Goal: Transaction & Acquisition: Purchase product/service

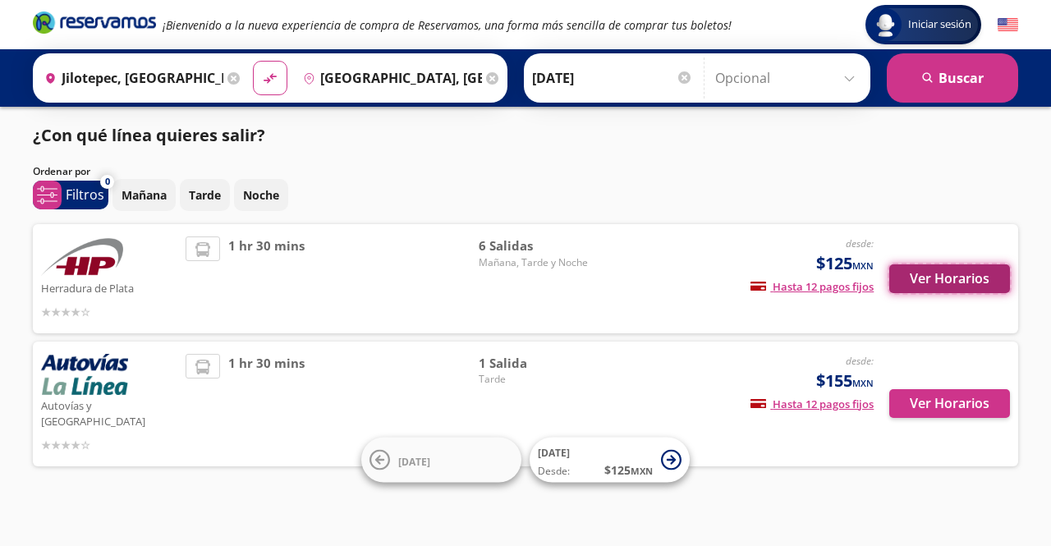
click at [907, 288] on button "Ver Horarios" at bounding box center [949, 278] width 121 height 29
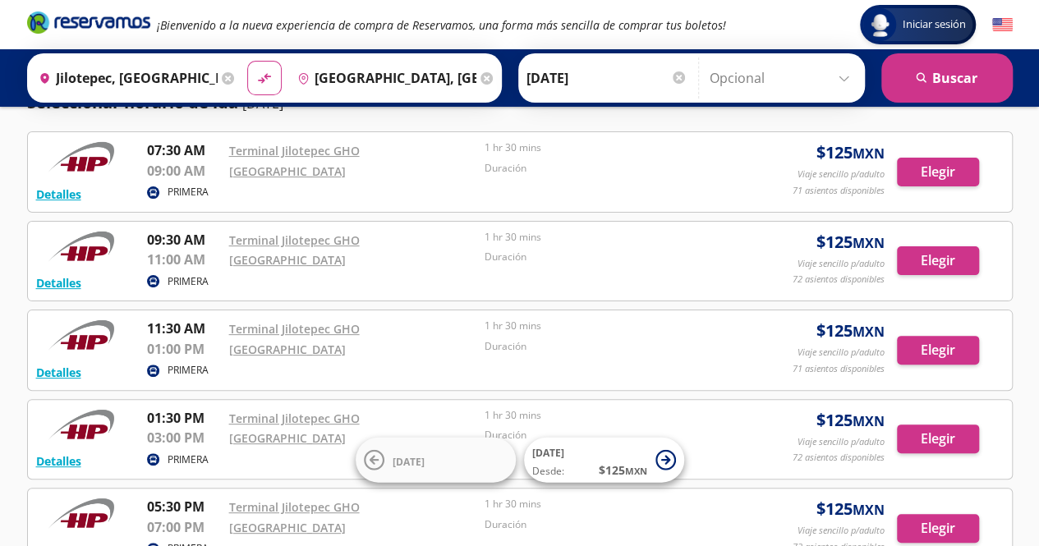
scroll to position [66, 0]
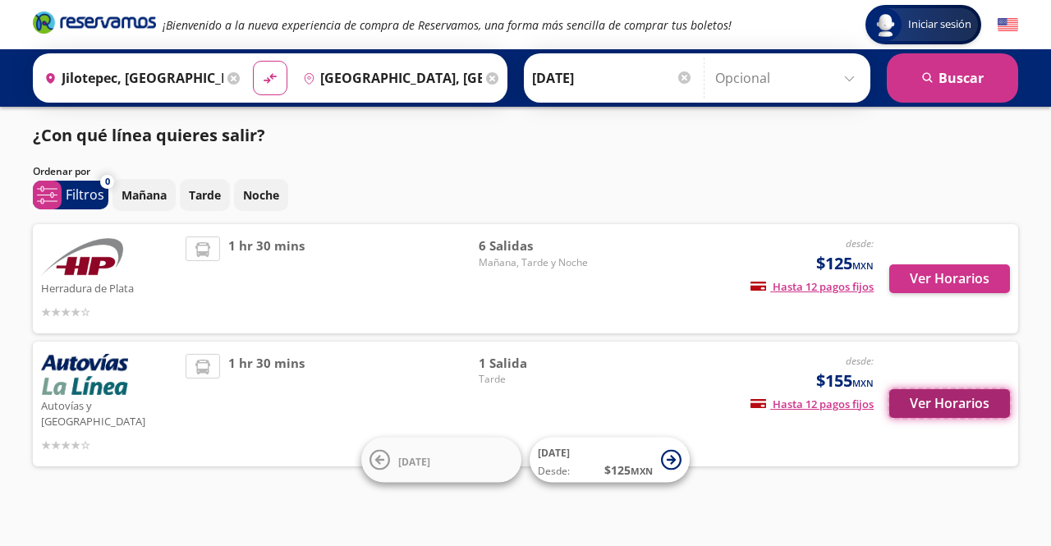
click at [945, 389] on button "Ver Horarios" at bounding box center [949, 403] width 121 height 29
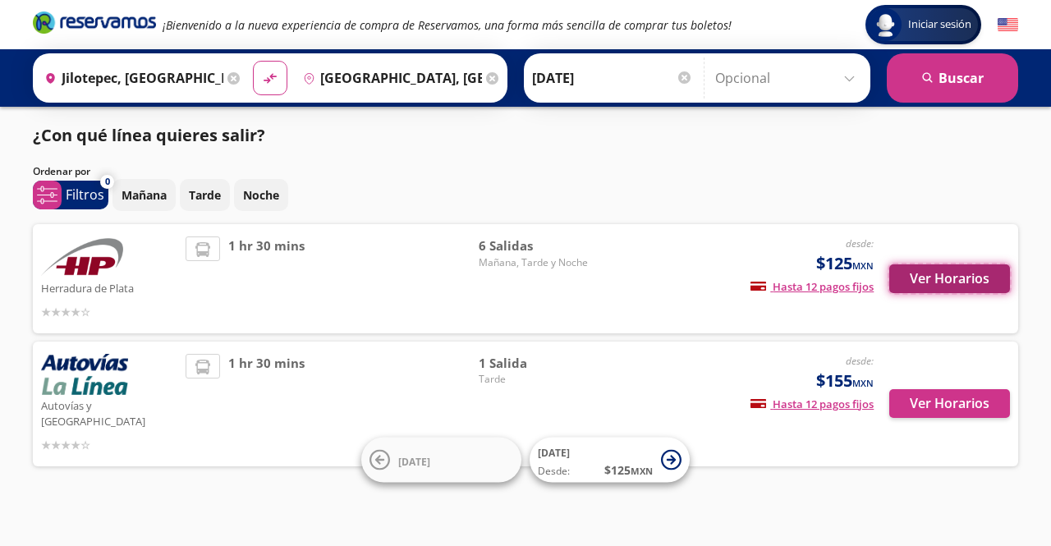
click at [977, 283] on button "Ver Horarios" at bounding box center [949, 278] width 121 height 29
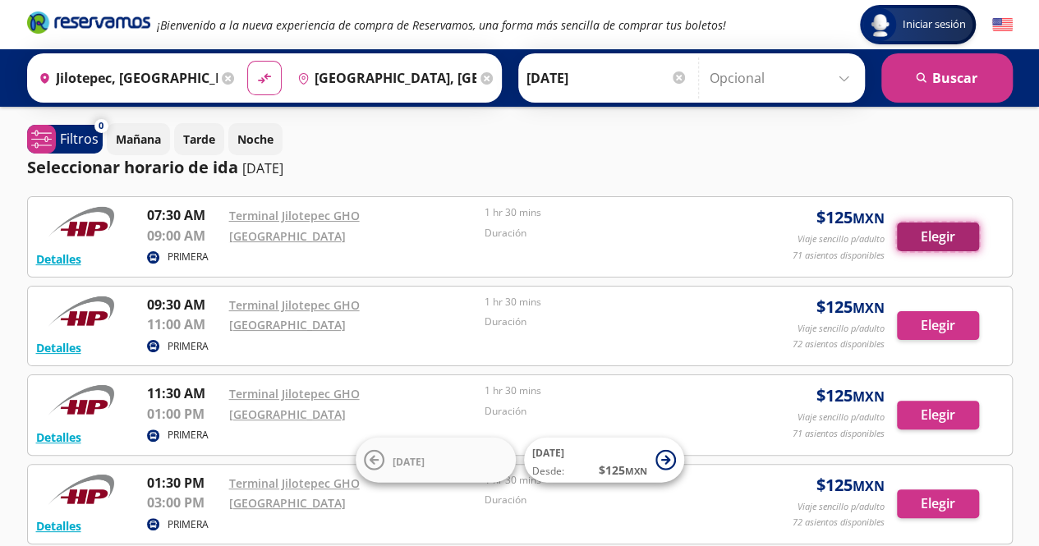
click at [916, 234] on button "Elegir" at bounding box center [938, 237] width 82 height 29
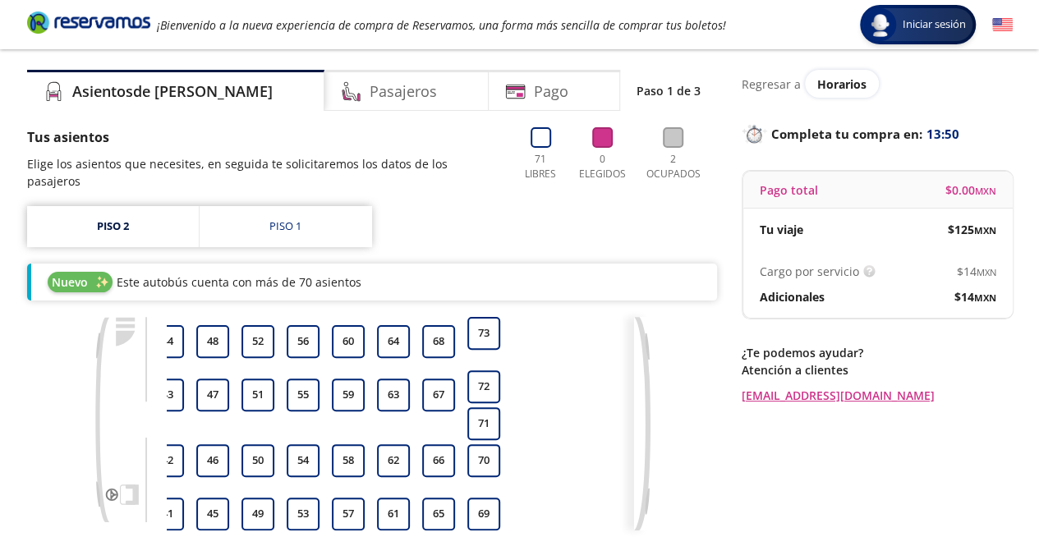
scroll to position [42, 0]
click at [284, 219] on div "Piso 1" at bounding box center [285, 227] width 32 height 16
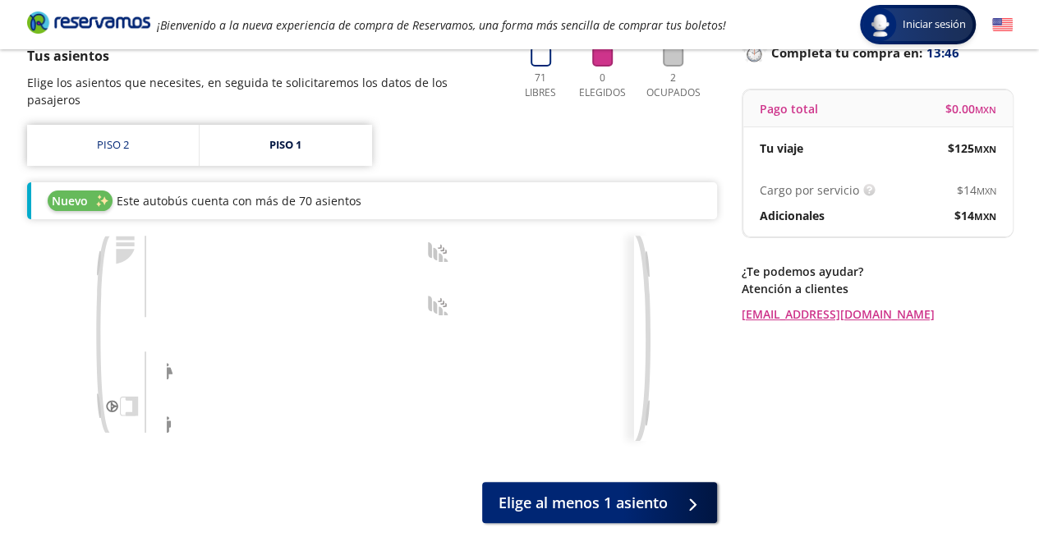
scroll to position [123, 0]
click at [314, 134] on link "Piso 1" at bounding box center [286, 146] width 172 height 41
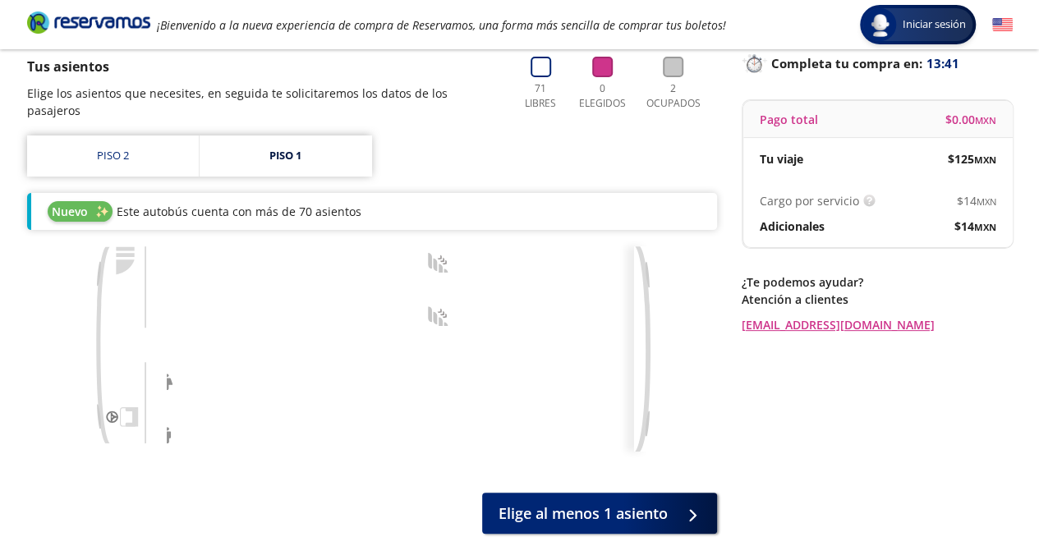
scroll to position [112, 0]
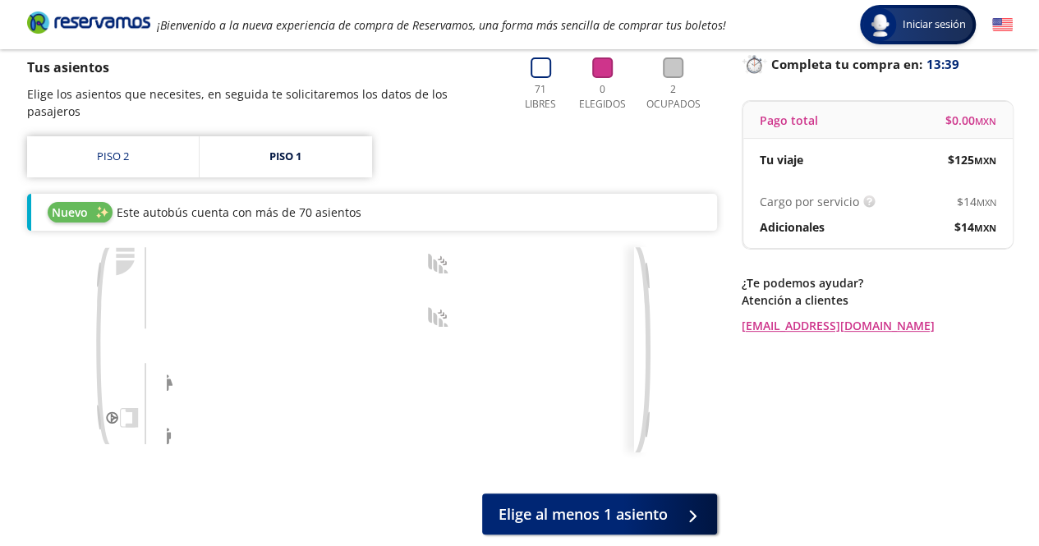
click at [320, 80] on div "Tus asientos Elige los asientos que necesites, en seguida te solicitaremos los …" at bounding box center [264, 88] width 475 height 62
click at [335, 139] on link "Piso 1" at bounding box center [286, 156] width 172 height 41
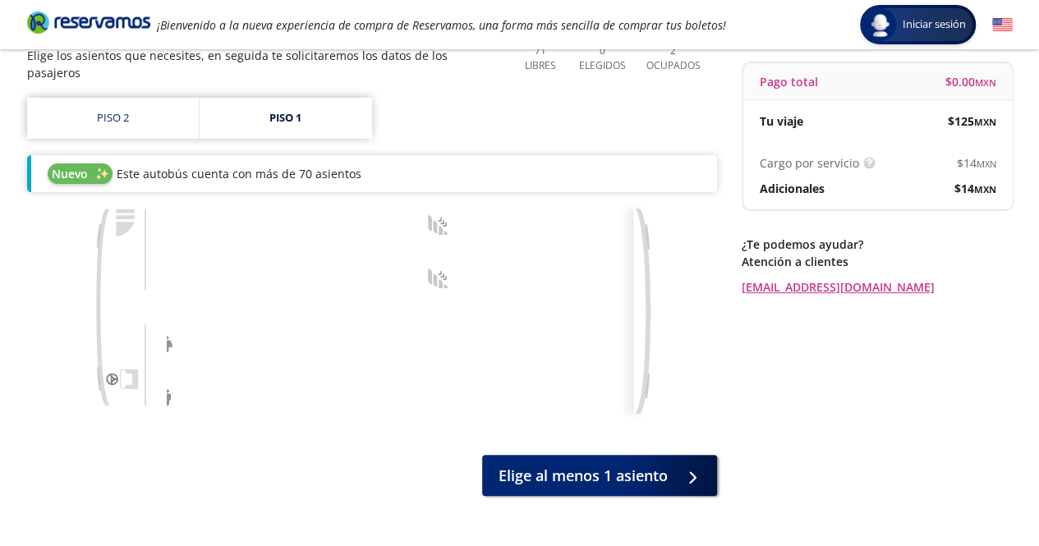
scroll to position [152, 0]
click at [120, 111] on link "Piso 2" at bounding box center [113, 117] width 172 height 41
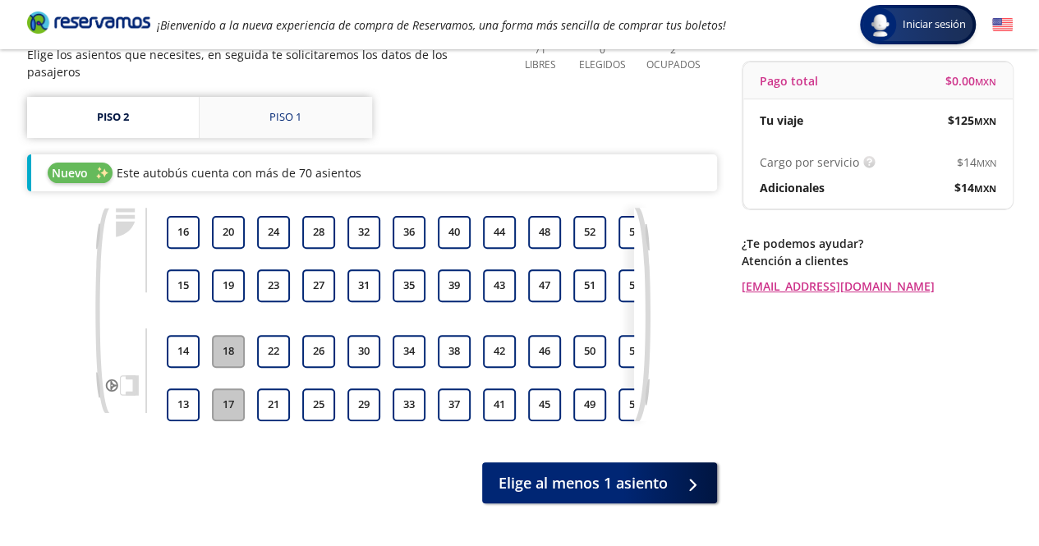
click at [297, 109] on div "Piso 1" at bounding box center [285, 117] width 32 height 16
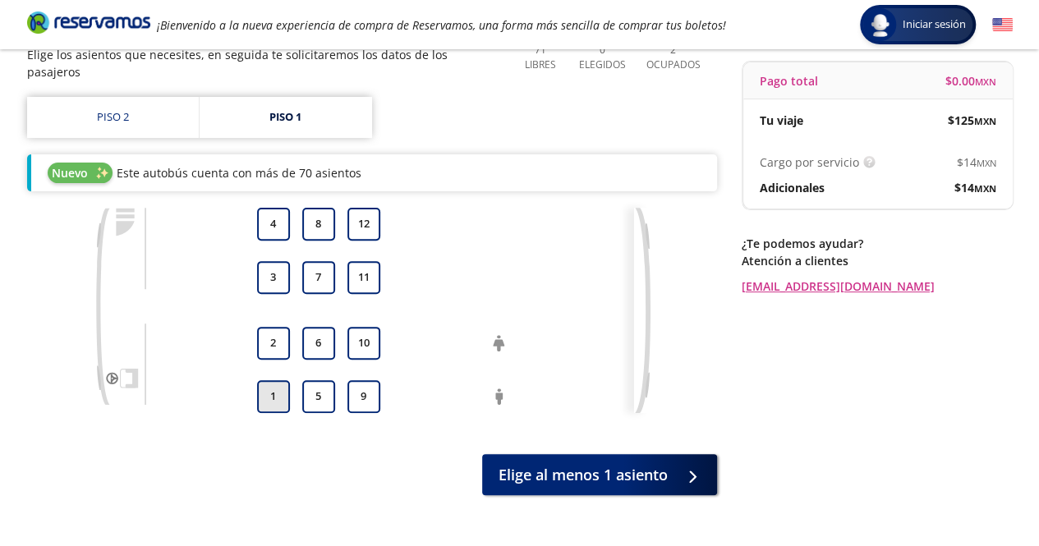
click at [257, 380] on button "1" at bounding box center [273, 396] width 33 height 33
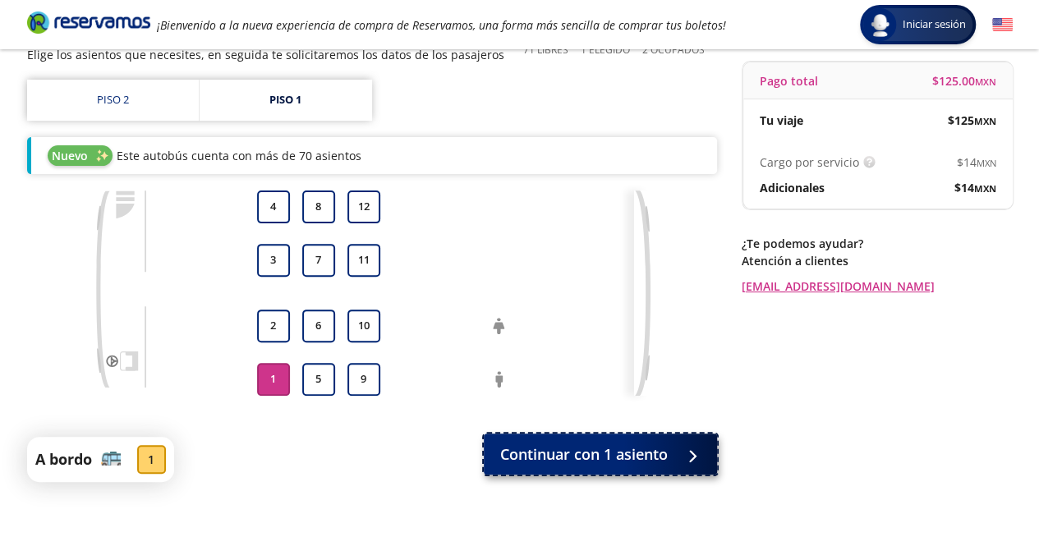
click at [555, 466] on span "Continuar con 1 asiento" at bounding box center [583, 454] width 167 height 22
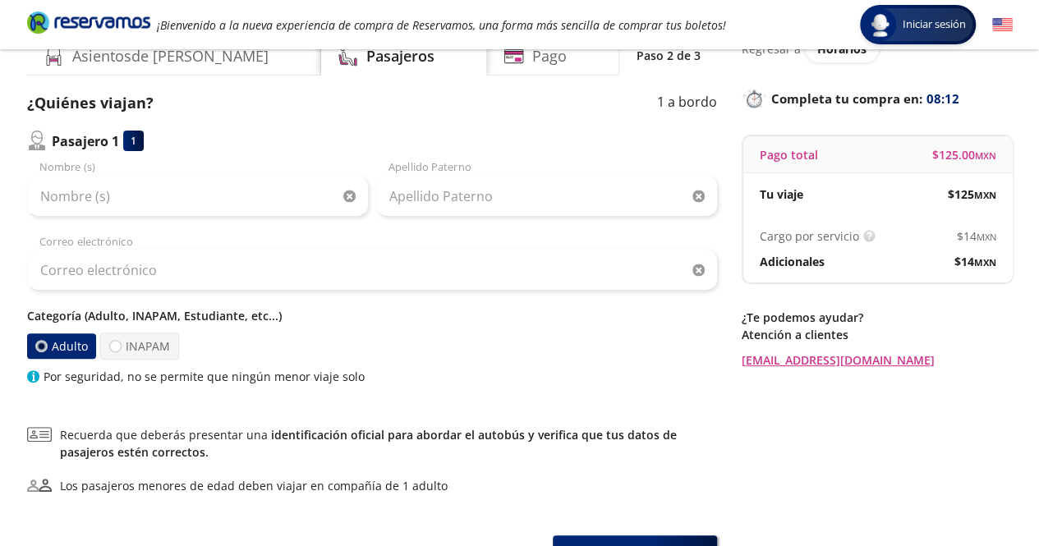
scroll to position [89, 0]
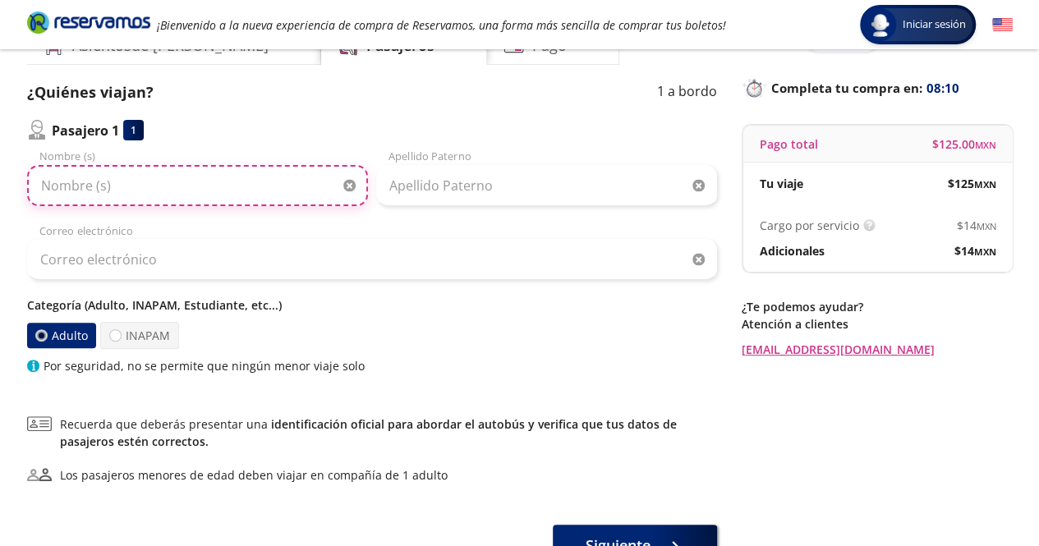
click at [241, 184] on input "Nombre (s)" at bounding box center [197, 185] width 341 height 41
type input "[PERSON_NAME]"
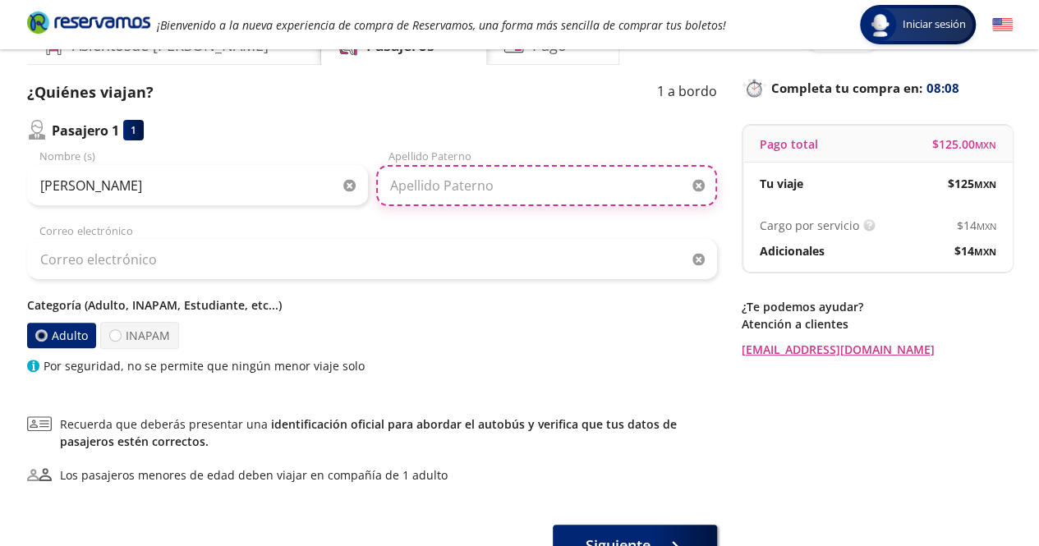
click at [444, 193] on input "Apellido Paterno" at bounding box center [546, 185] width 341 height 41
type input "[PERSON_NAME]"
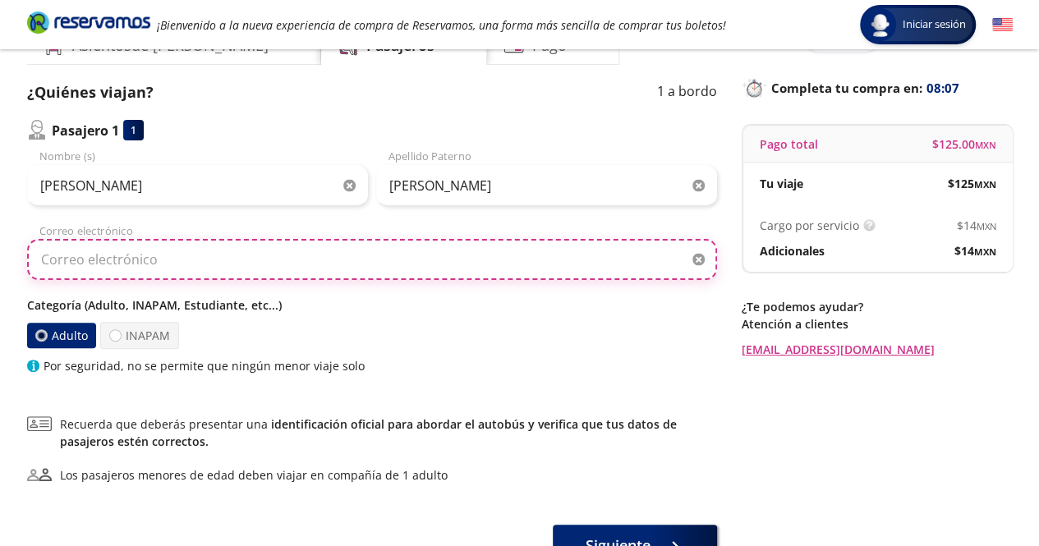
click at [369, 256] on input "Correo electrónico" at bounding box center [372, 259] width 690 height 41
type input "[EMAIL_ADDRESS][DOMAIN_NAME]"
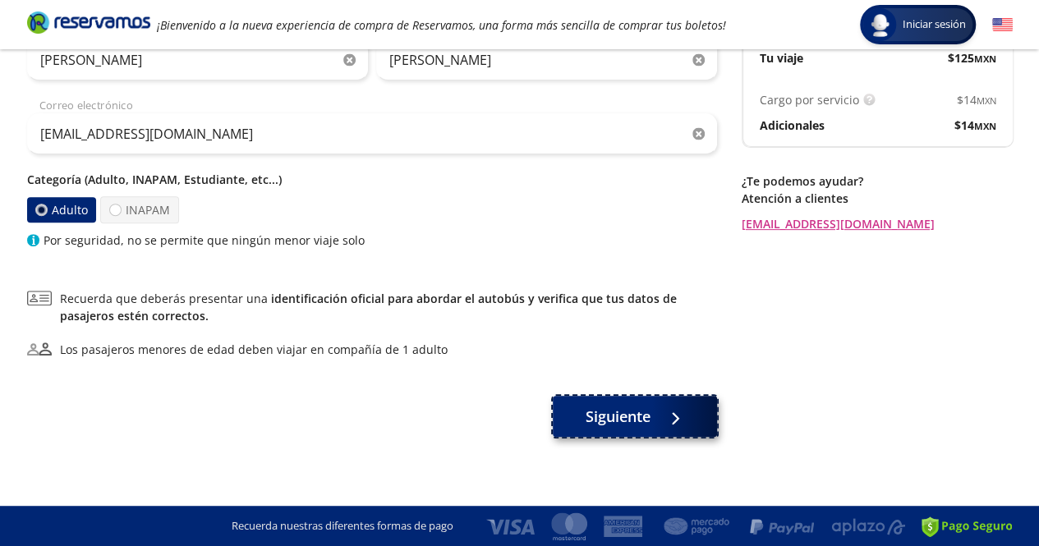
click at [608, 424] on span "Siguiente" at bounding box center [617, 417] width 65 height 22
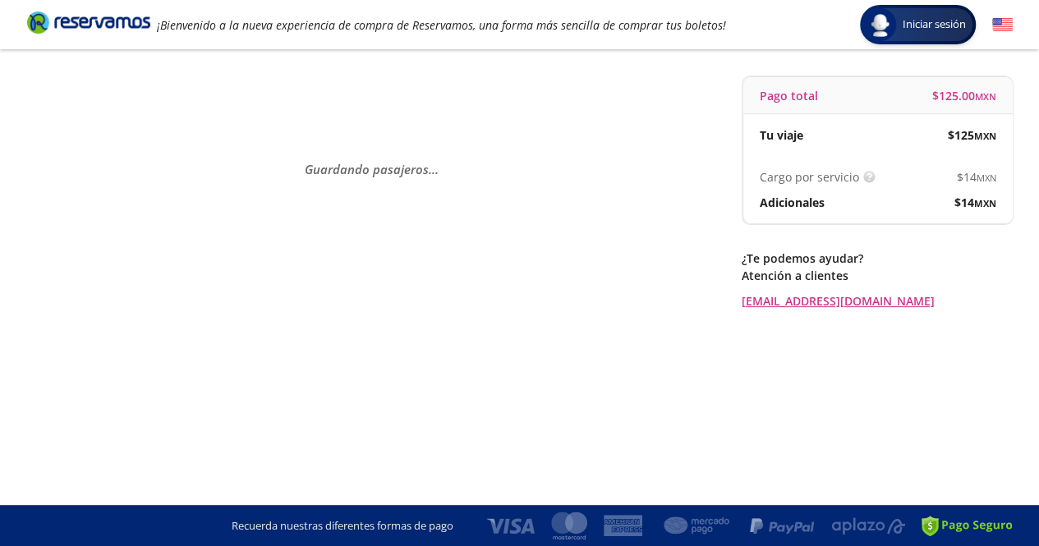
scroll to position [0, 0]
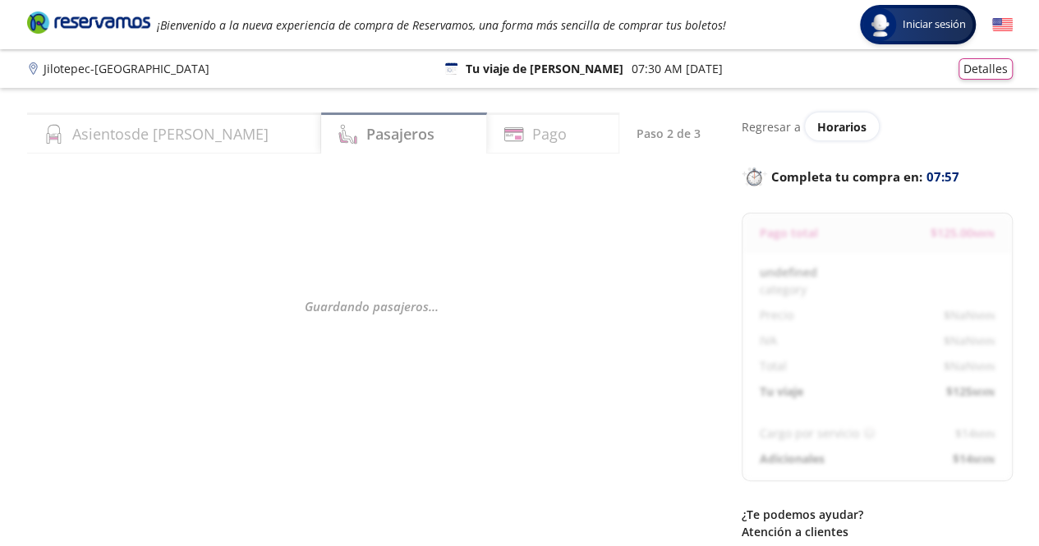
select select "MX"
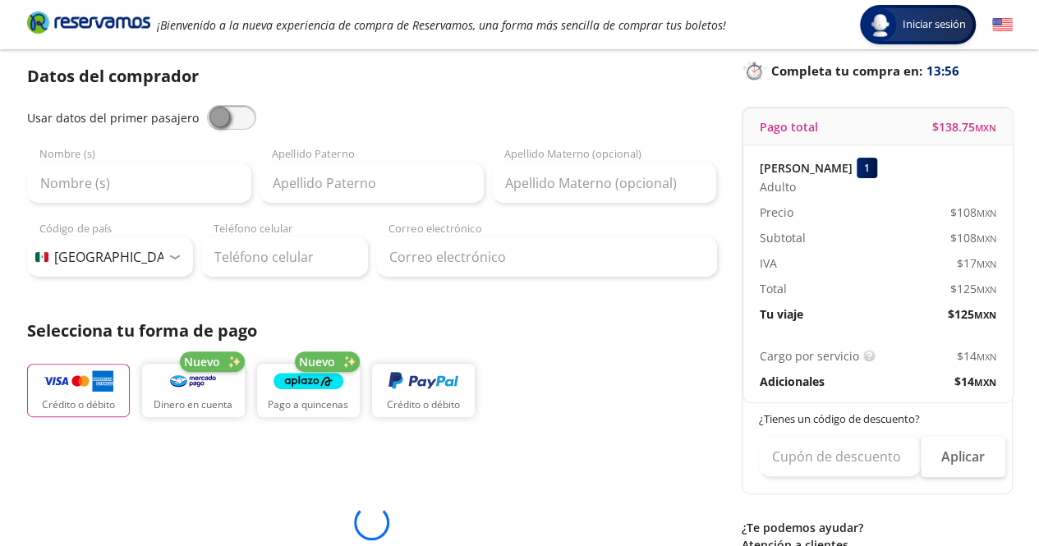
scroll to position [107, 0]
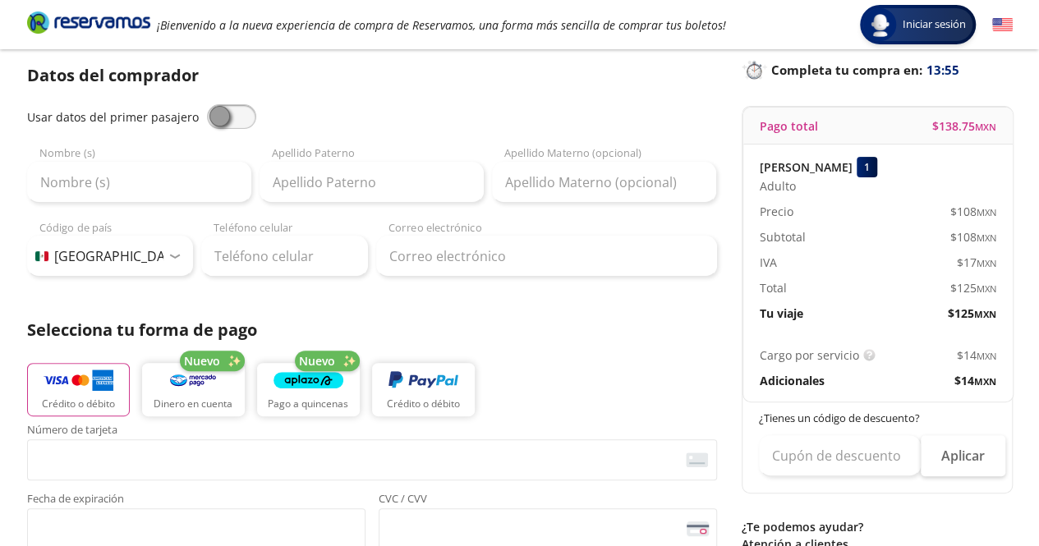
click at [244, 116] on span at bounding box center [231, 116] width 49 height 25
click at [207, 104] on input "checkbox" at bounding box center [207, 104] width 0 height 0
type input "[PERSON_NAME]"
type input "[EMAIL_ADDRESS][DOMAIN_NAME]"
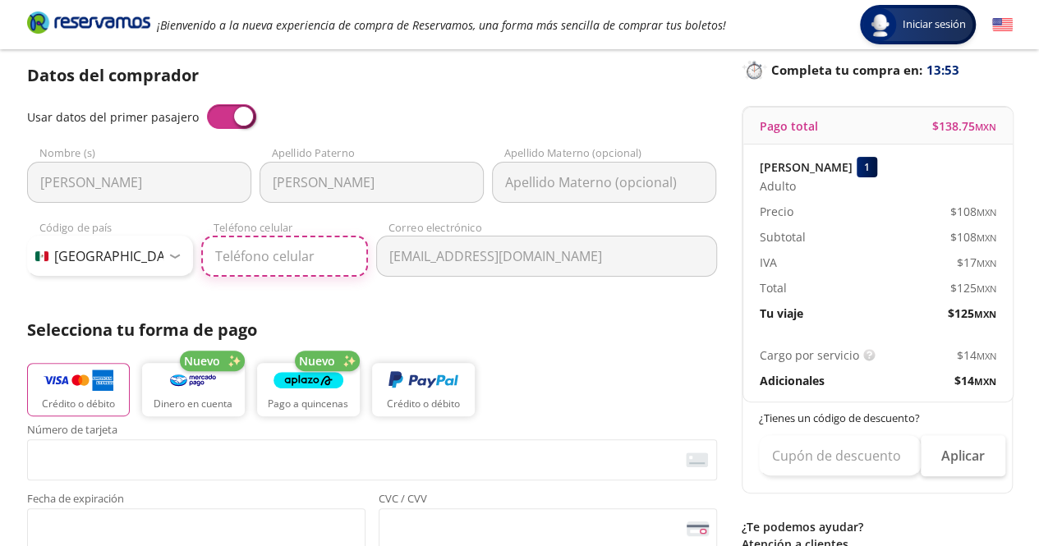
click at [253, 252] on input "Teléfono celular" at bounding box center [284, 256] width 167 height 41
type input "55 1936 3134"
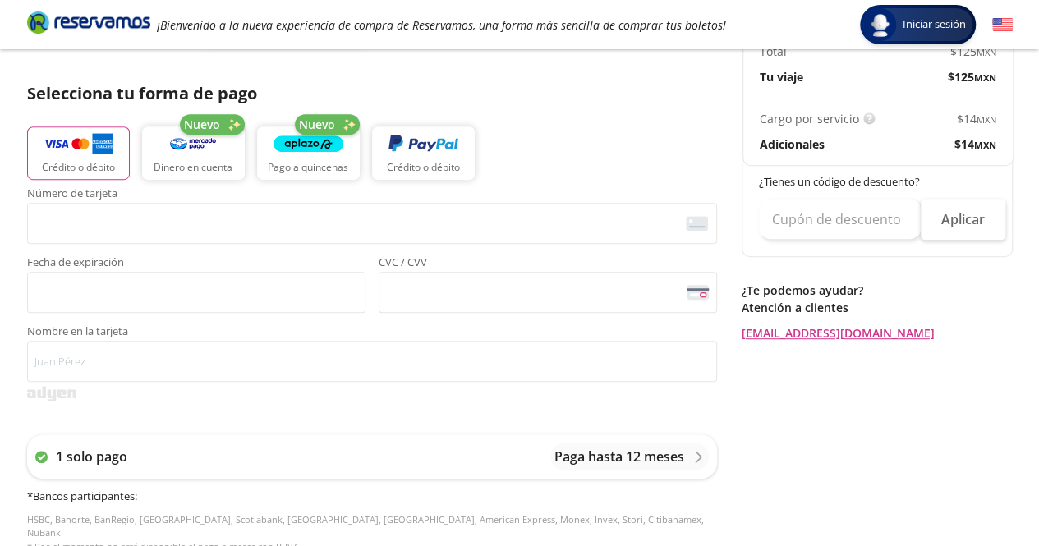
scroll to position [345, 0]
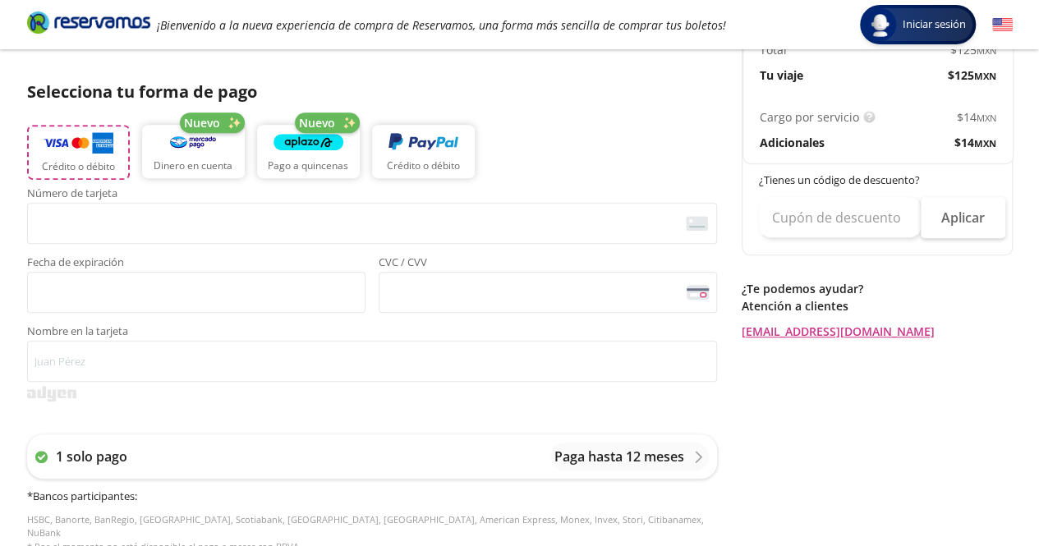
click at [95, 160] on p "Crédito o débito" at bounding box center [78, 166] width 73 height 15
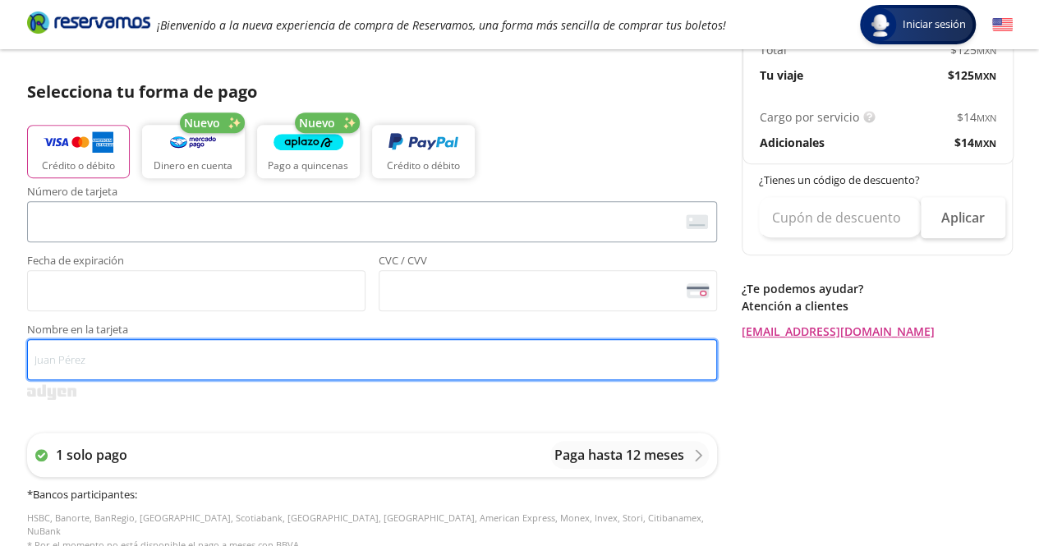
type input "[PERSON_NAME]"
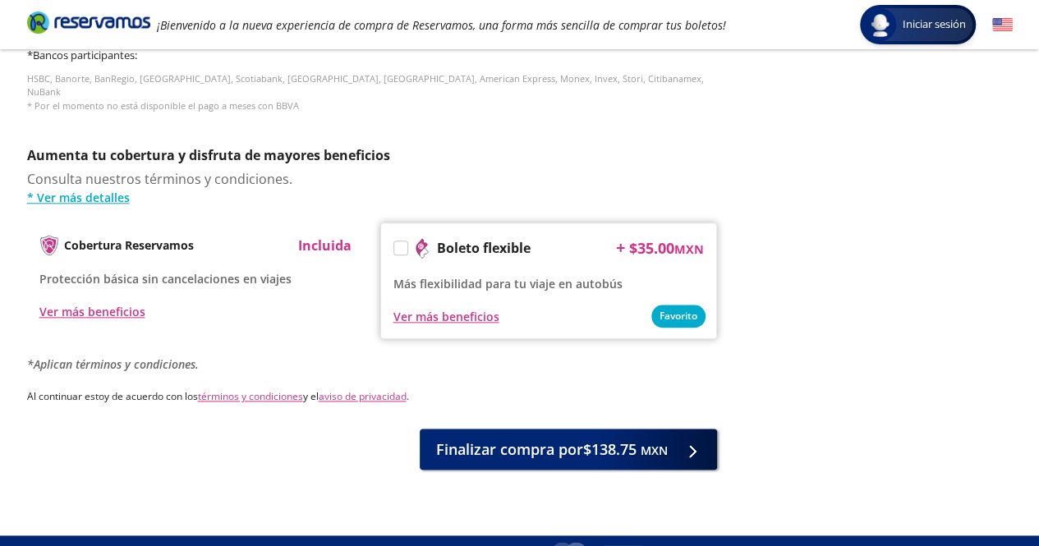
scroll to position [800, 0]
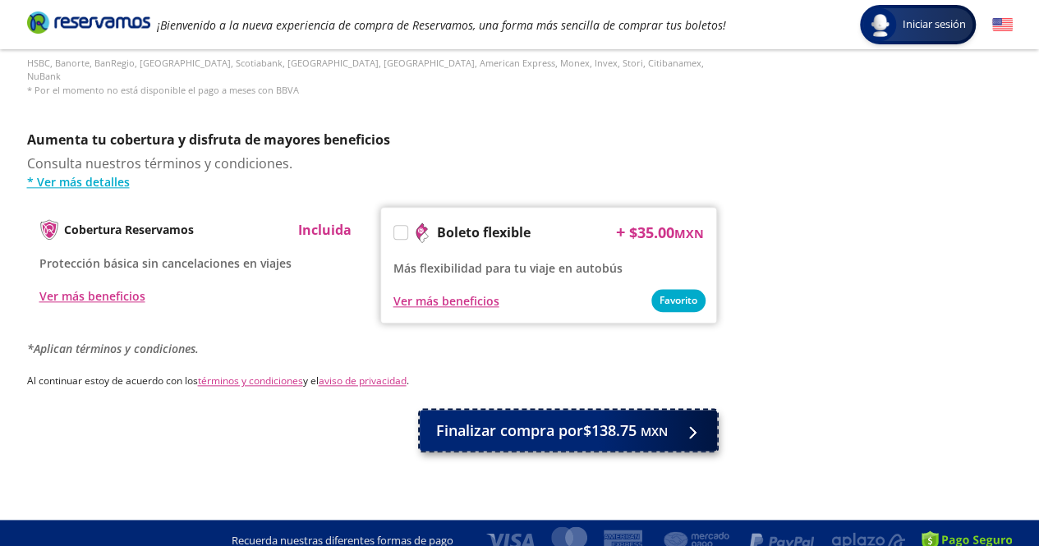
click at [532, 423] on span "Finalizar compra por $138.75 MXN" at bounding box center [552, 431] width 232 height 22
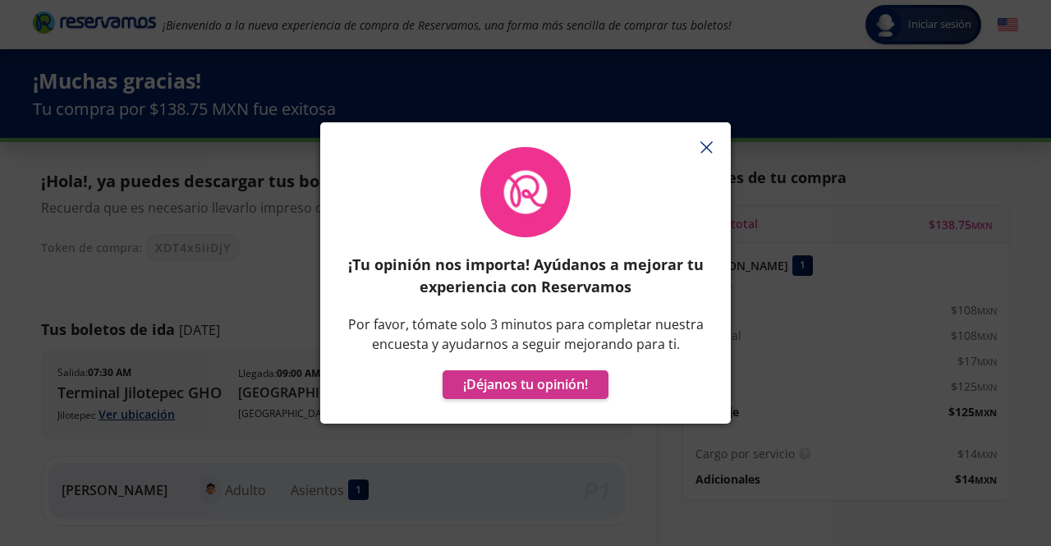
click at [711, 146] on icon "button" at bounding box center [706, 147] width 12 height 12
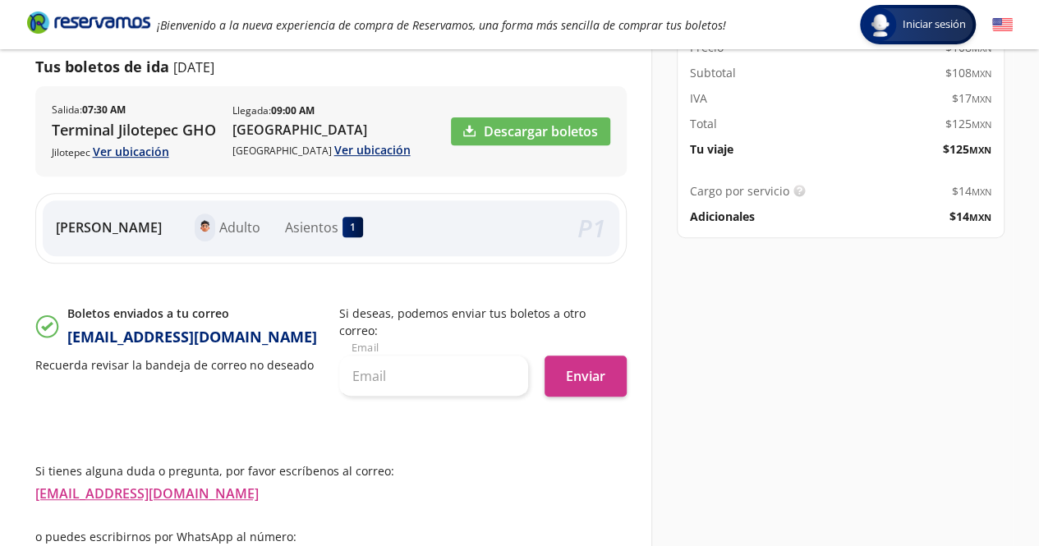
scroll to position [332, 0]
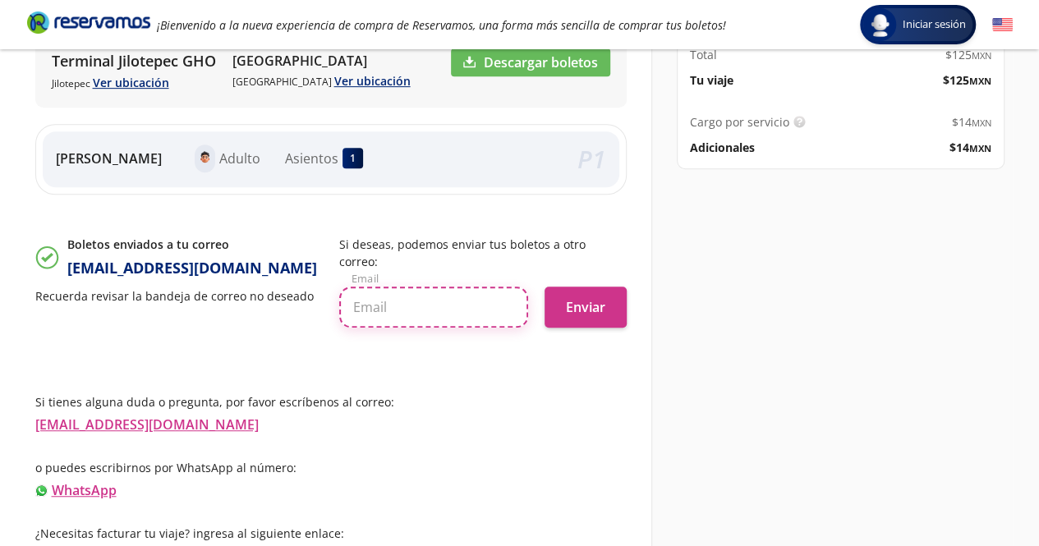
click at [461, 287] on input "text" at bounding box center [433, 307] width 189 height 41
type input "[EMAIL_ADDRESS][DOMAIN_NAME]"
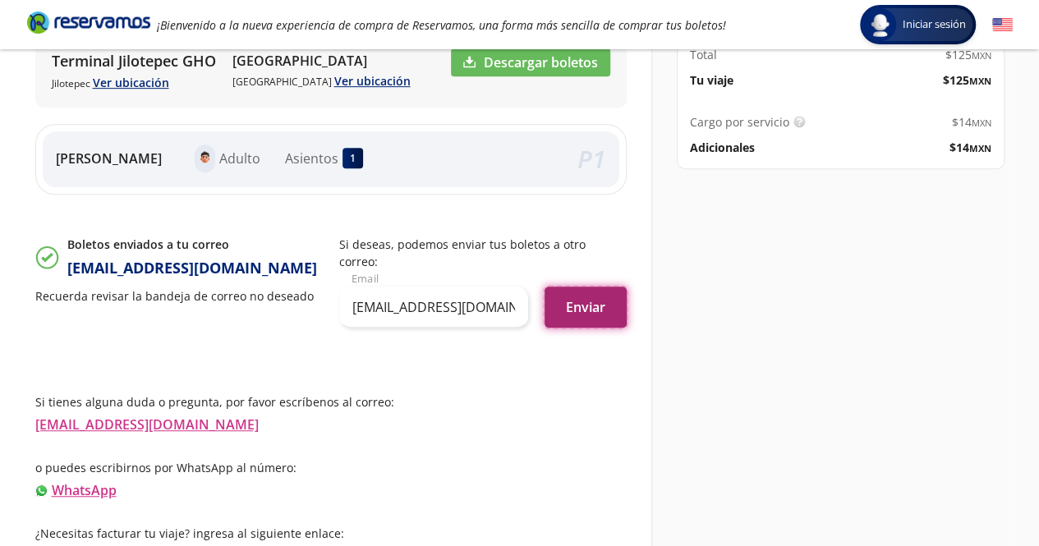
click at [573, 291] on button "Enviar" at bounding box center [585, 307] width 82 height 41
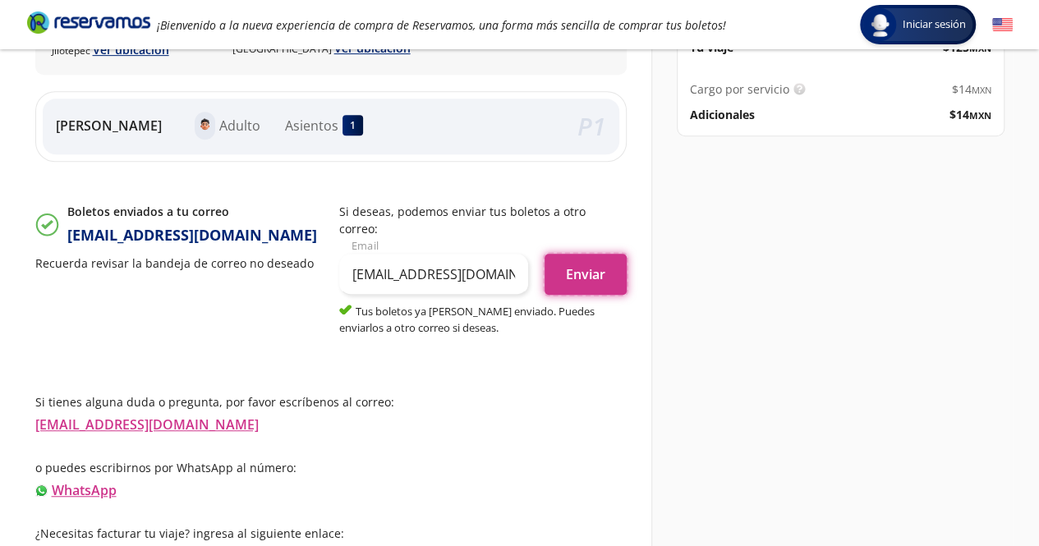
scroll to position [0, 0]
